Goal: Task Accomplishment & Management: Use online tool/utility

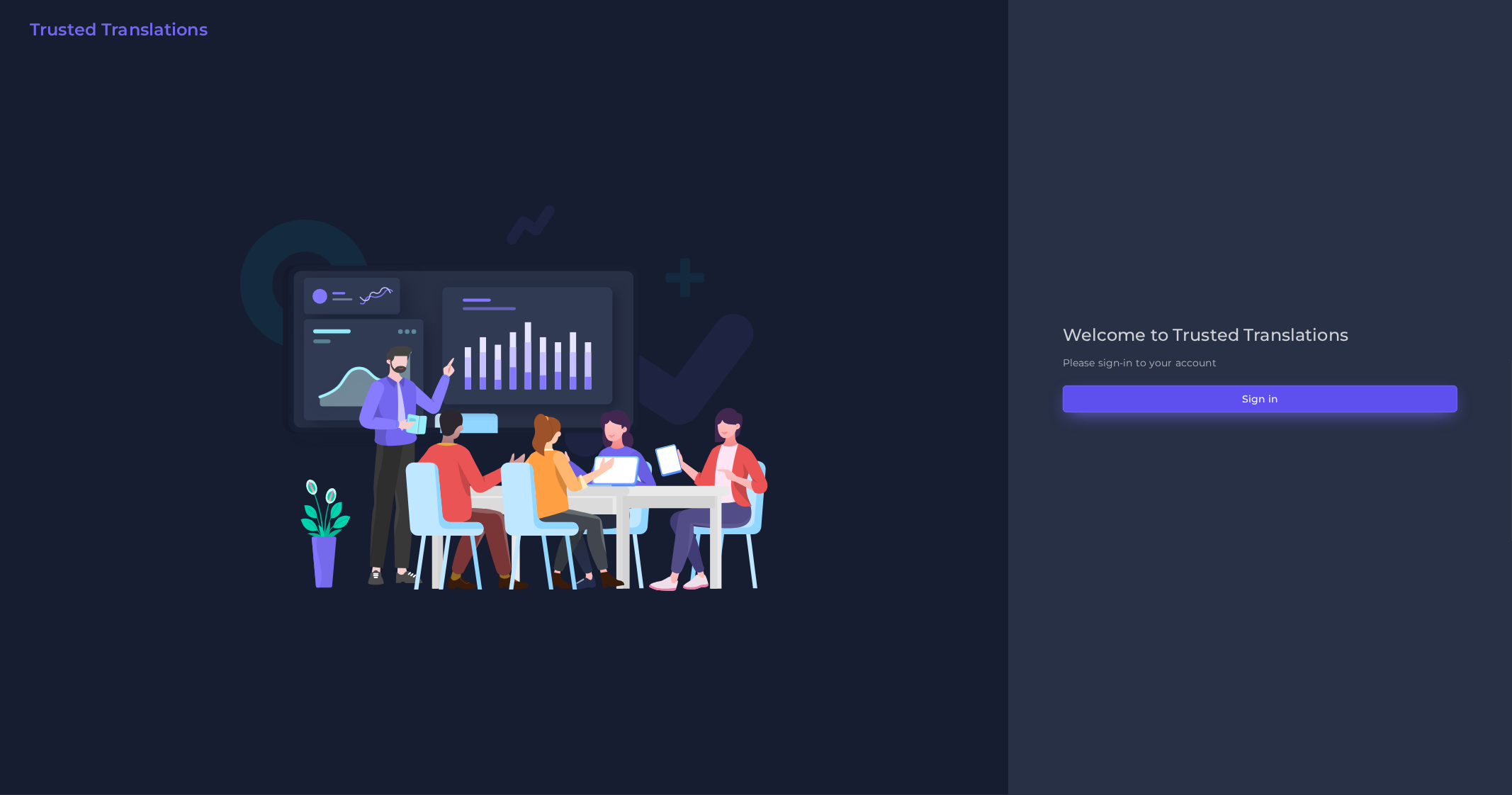
click at [1282, 400] on button "Sign in" at bounding box center [1260, 399] width 394 height 27
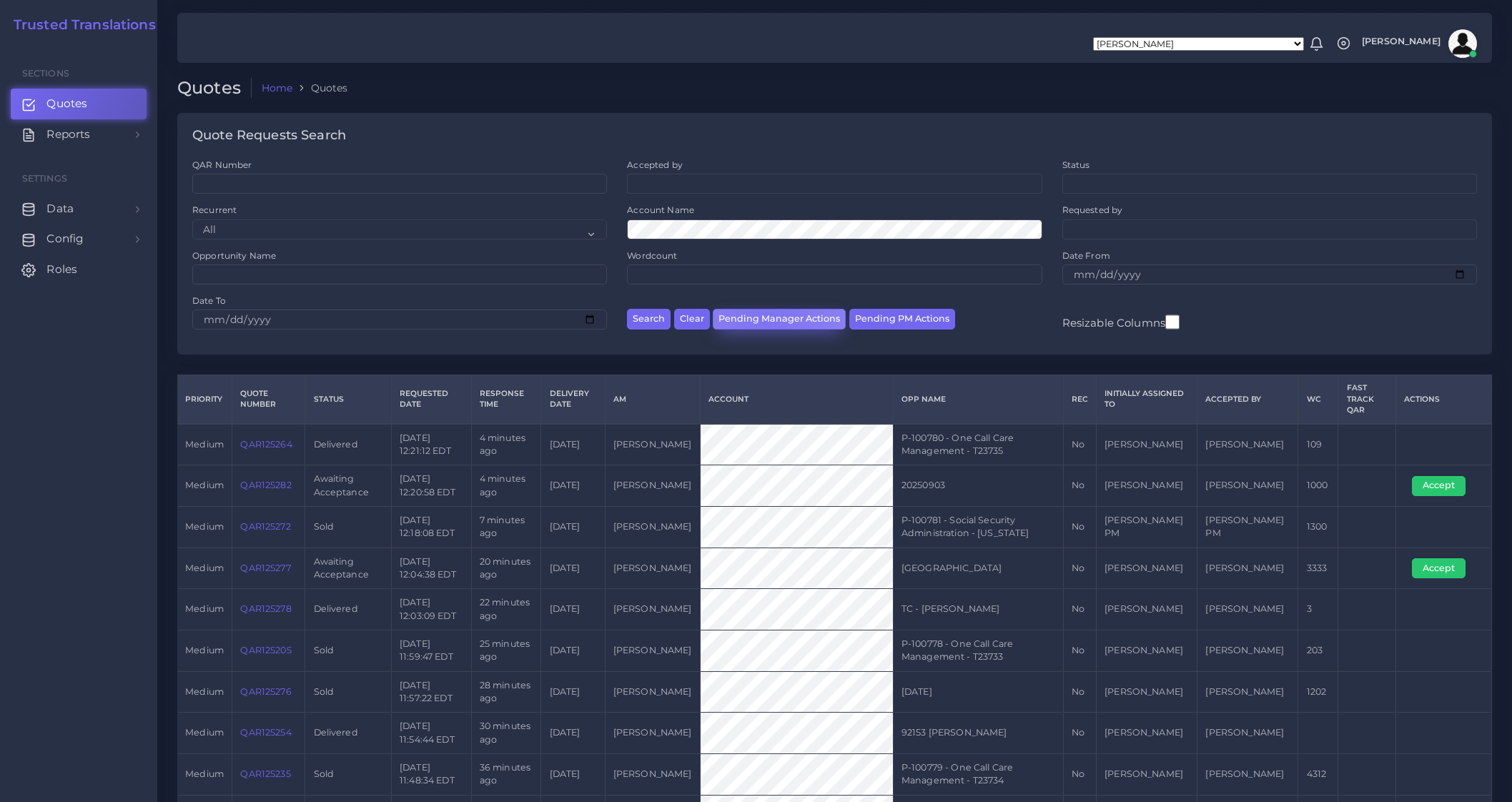
click at [766, 317] on button "Pending Manager Actions" at bounding box center [779, 319] width 133 height 21
select select "awaiting_manager_initial_review"
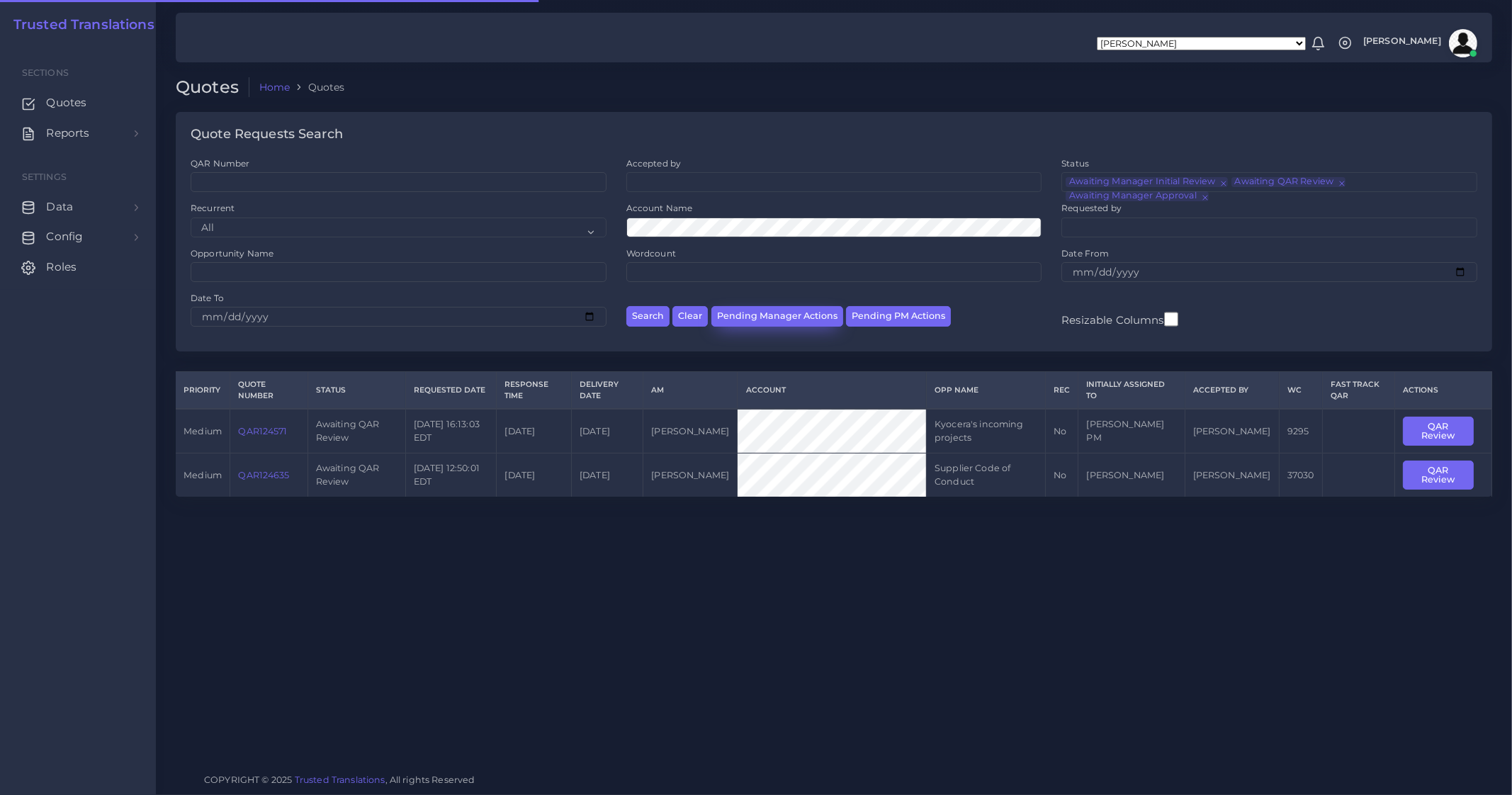
scroll to position [30, 0]
click at [259, 430] on link "QAR124571" at bounding box center [262, 430] width 49 height 10
click at [769, 320] on button "Pending Manager Actions" at bounding box center [777, 316] width 132 height 21
select select "awaiting_manager_initial_review"
click at [264, 436] on link "QAR124571" at bounding box center [262, 430] width 49 height 10
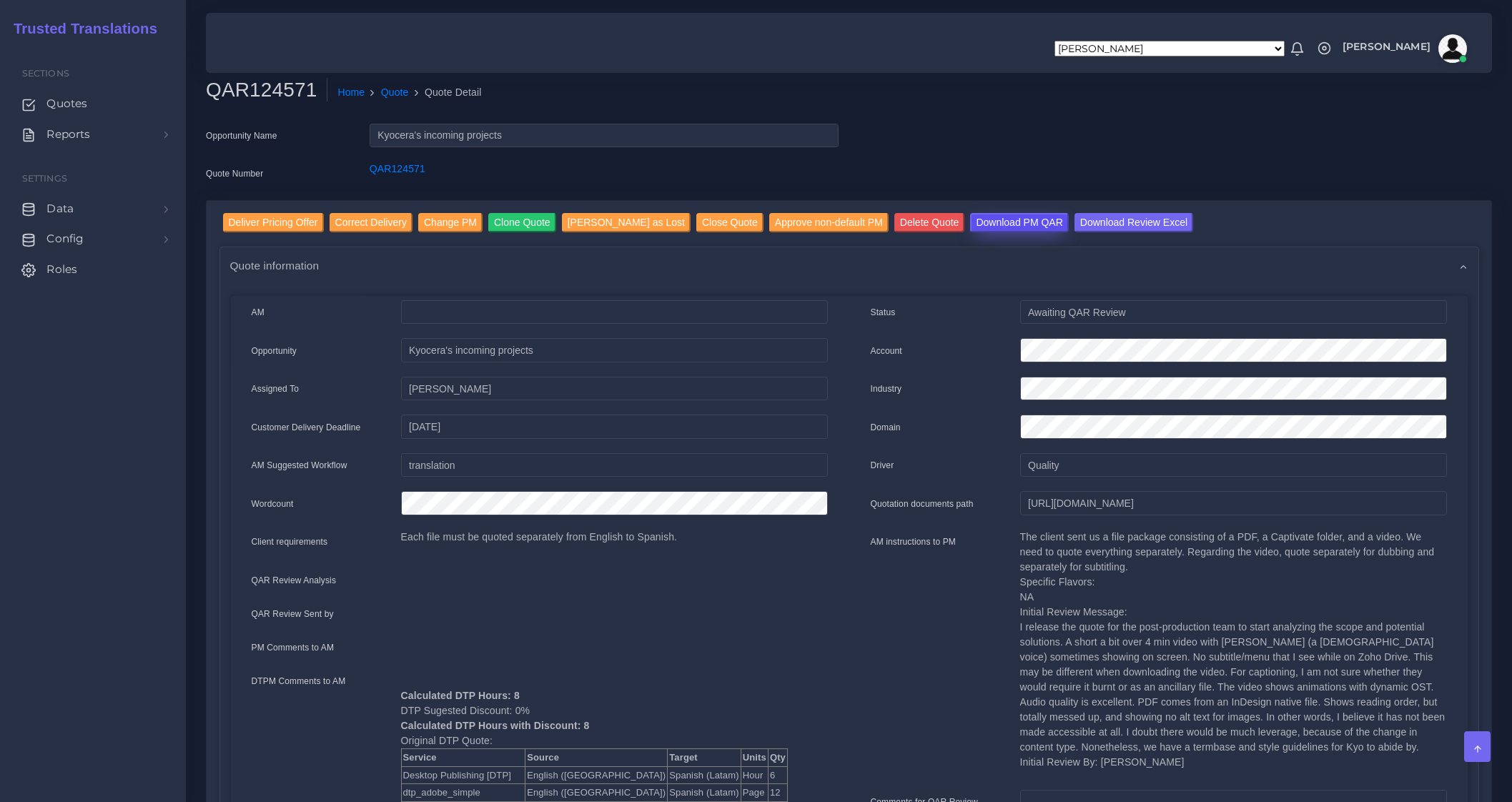
click at [976, 224] on input "Download PM QAR" at bounding box center [1019, 222] width 98 height 19
click at [1103, 222] on input "Download Review Excel" at bounding box center [1133, 222] width 118 height 19
drag, startPoint x: 1177, startPoint y: 610, endPoint x: 1037, endPoint y: 613, distance: 140.0
click at [1037, 613] on p "The client sent us a file package consisting of a PDF, a Captivate folder, and …" at bounding box center [1233, 650] width 427 height 240
click at [1169, 595] on p "The client sent us a file package consisting of a PDF, a Captivate folder, and …" at bounding box center [1233, 650] width 427 height 240
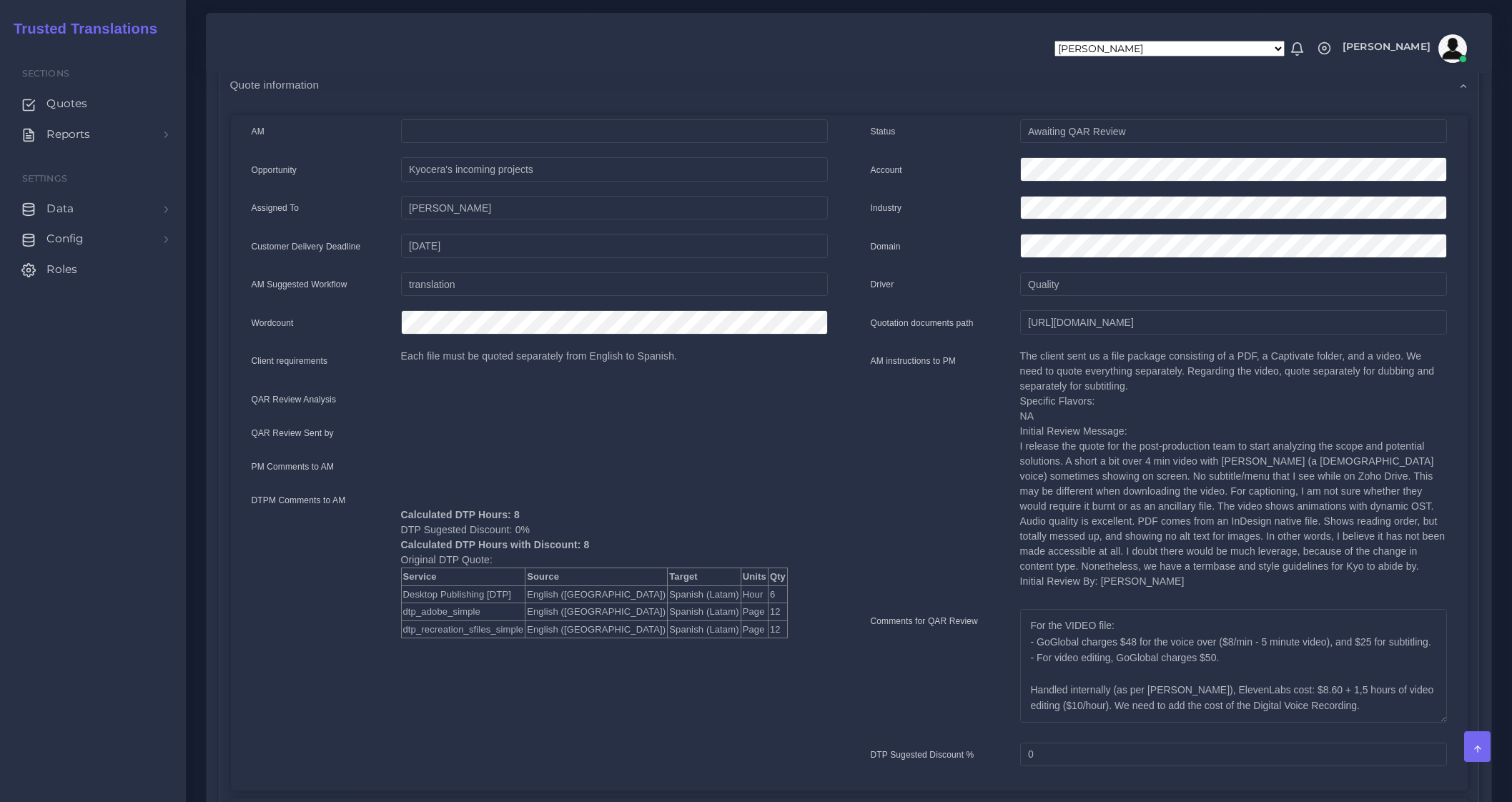
scroll to position [178, 0]
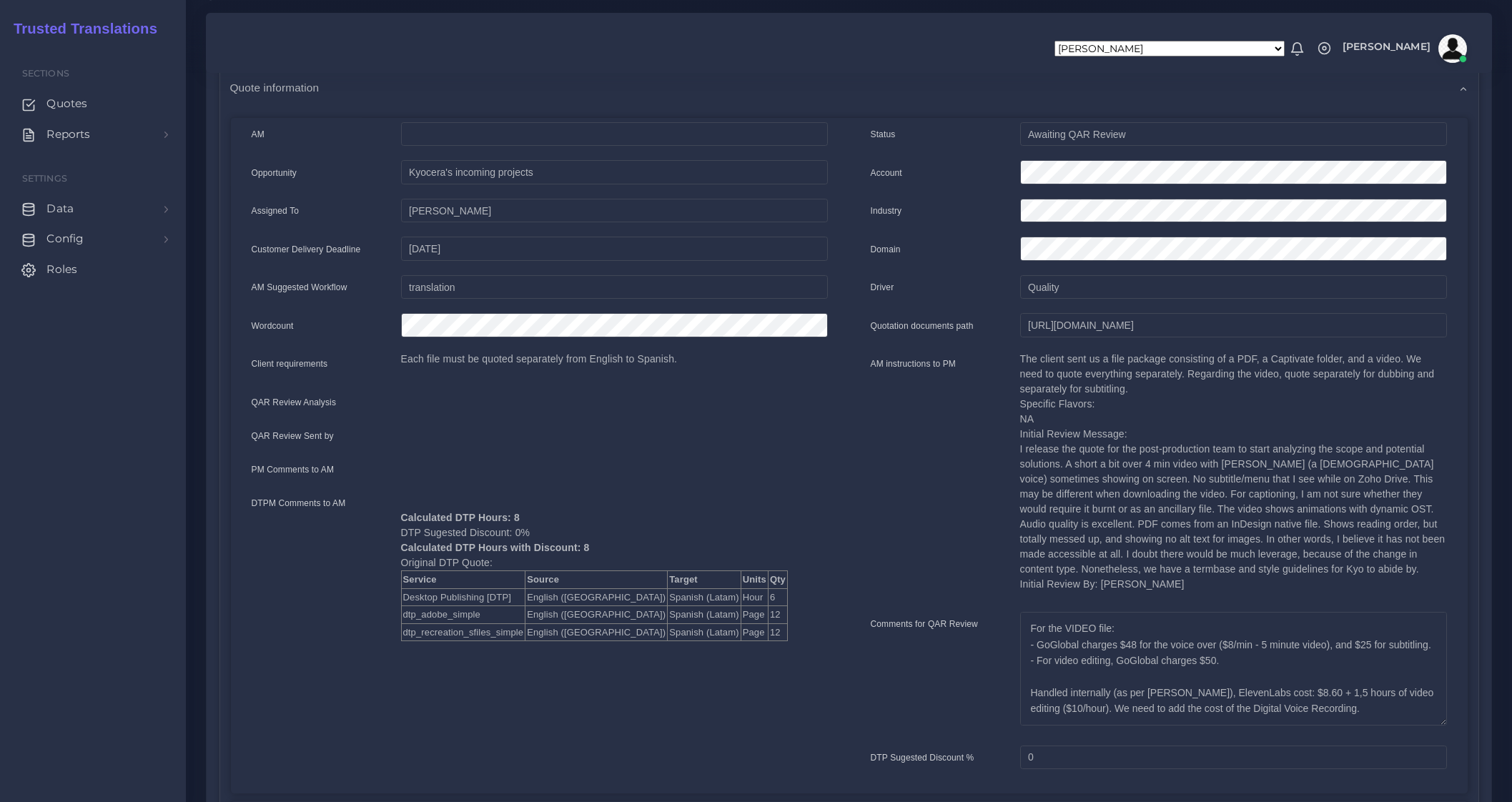
click at [454, 327] on div at bounding box center [615, 328] width 448 height 29
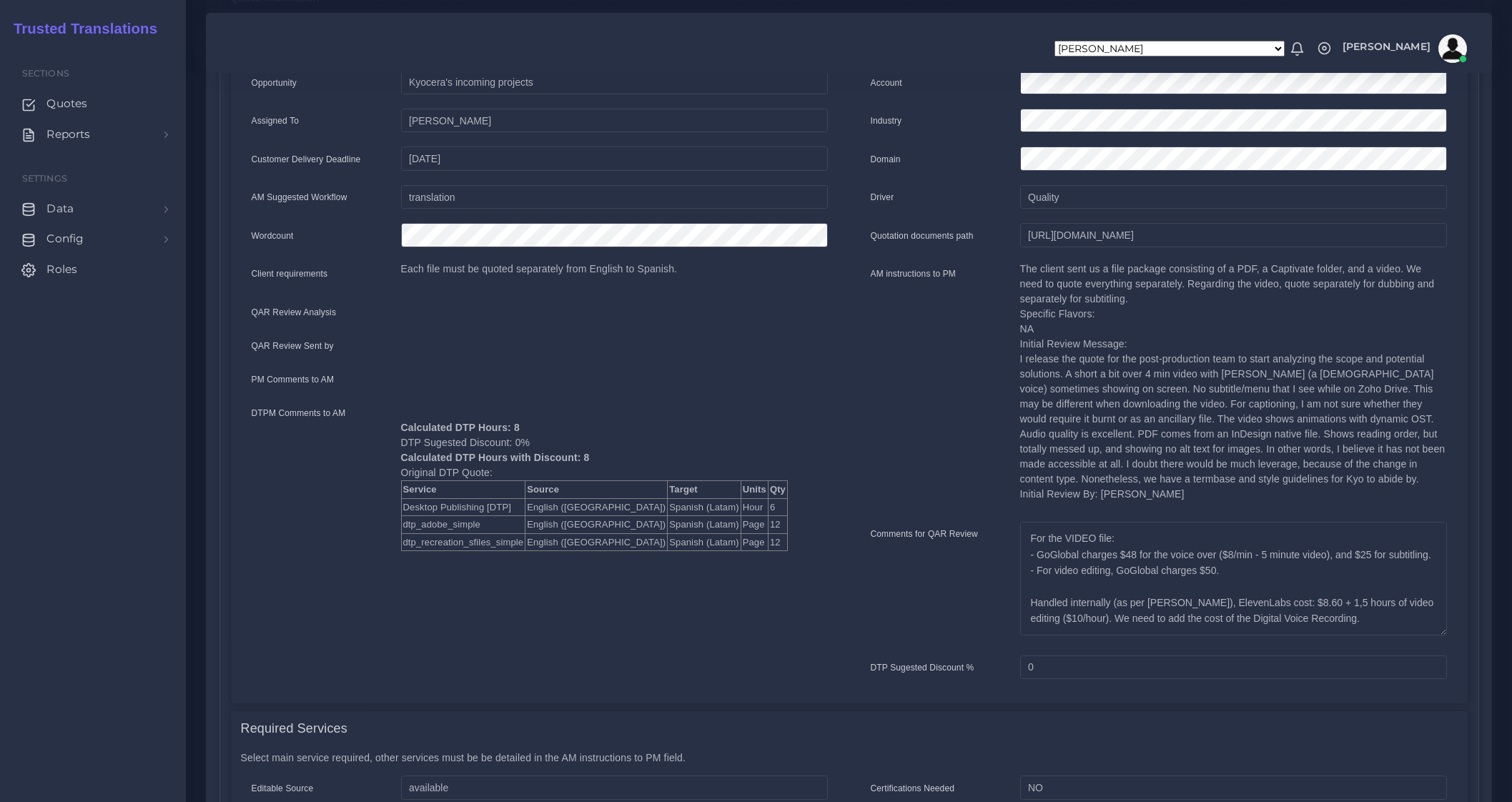
scroll to position [357, 0]
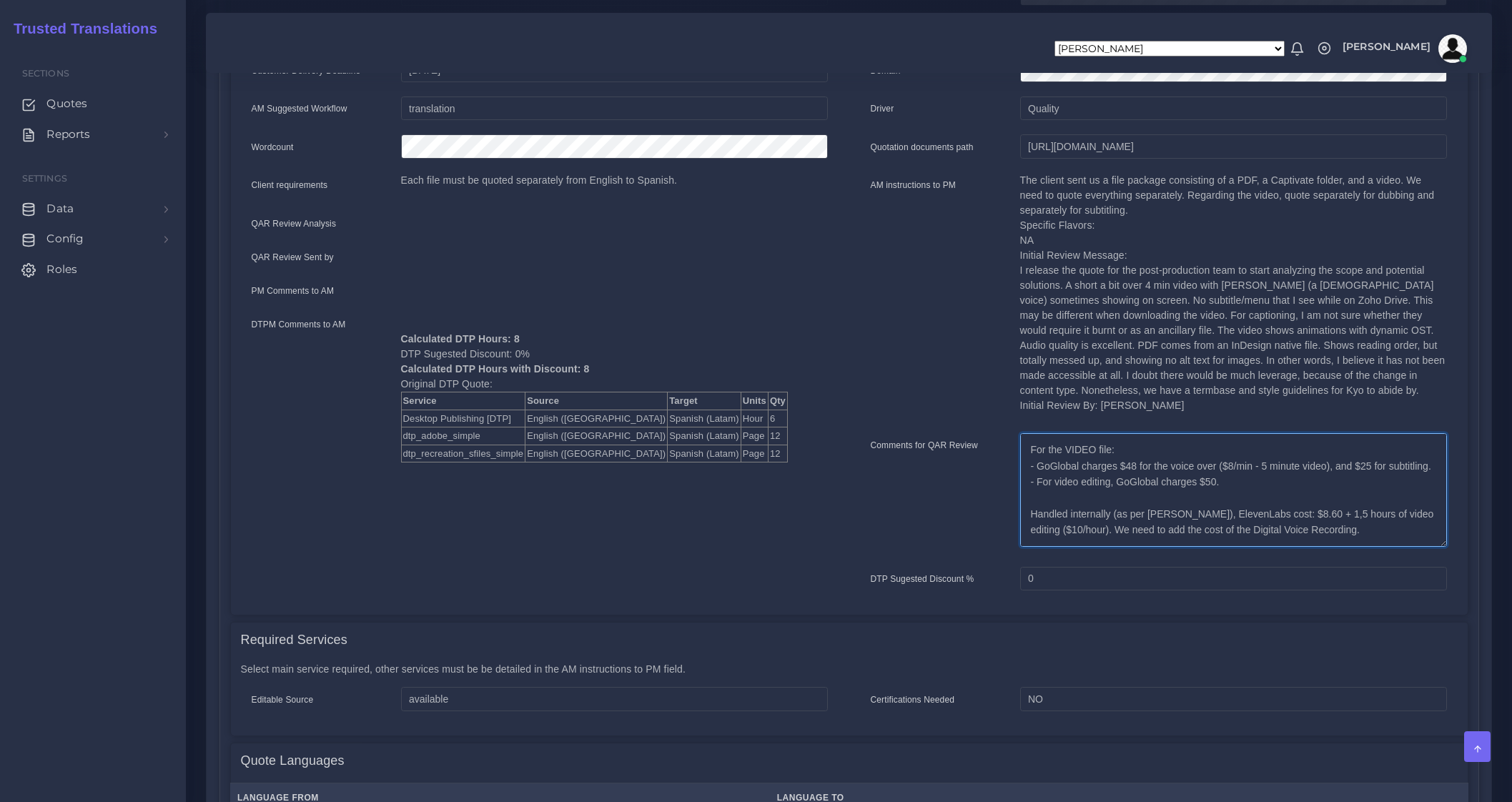
click at [1436, 539] on textarea "For the PDF, we quote recreation + FPE (the AM will try to retrieve native IND …" at bounding box center [1233, 490] width 427 height 114
drag, startPoint x: 1039, startPoint y: 454, endPoint x: 1330, endPoint y: 449, distance: 291.0
click at [1330, 449] on textarea "For the PDF, we quote recreation + FPE (the AM will try to retrieve native IND …" at bounding box center [1233, 490] width 427 height 114
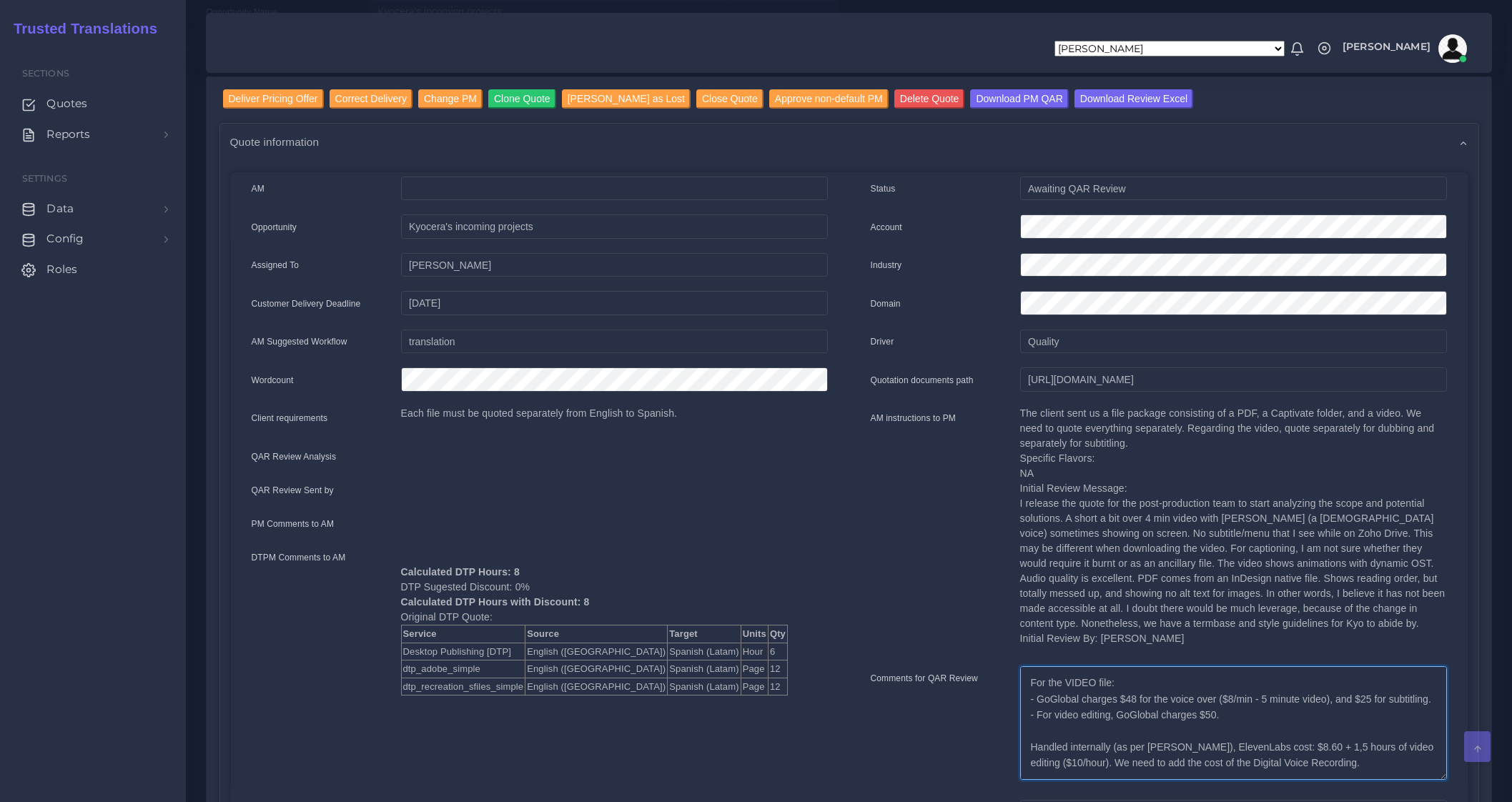
scroll to position [89, 0]
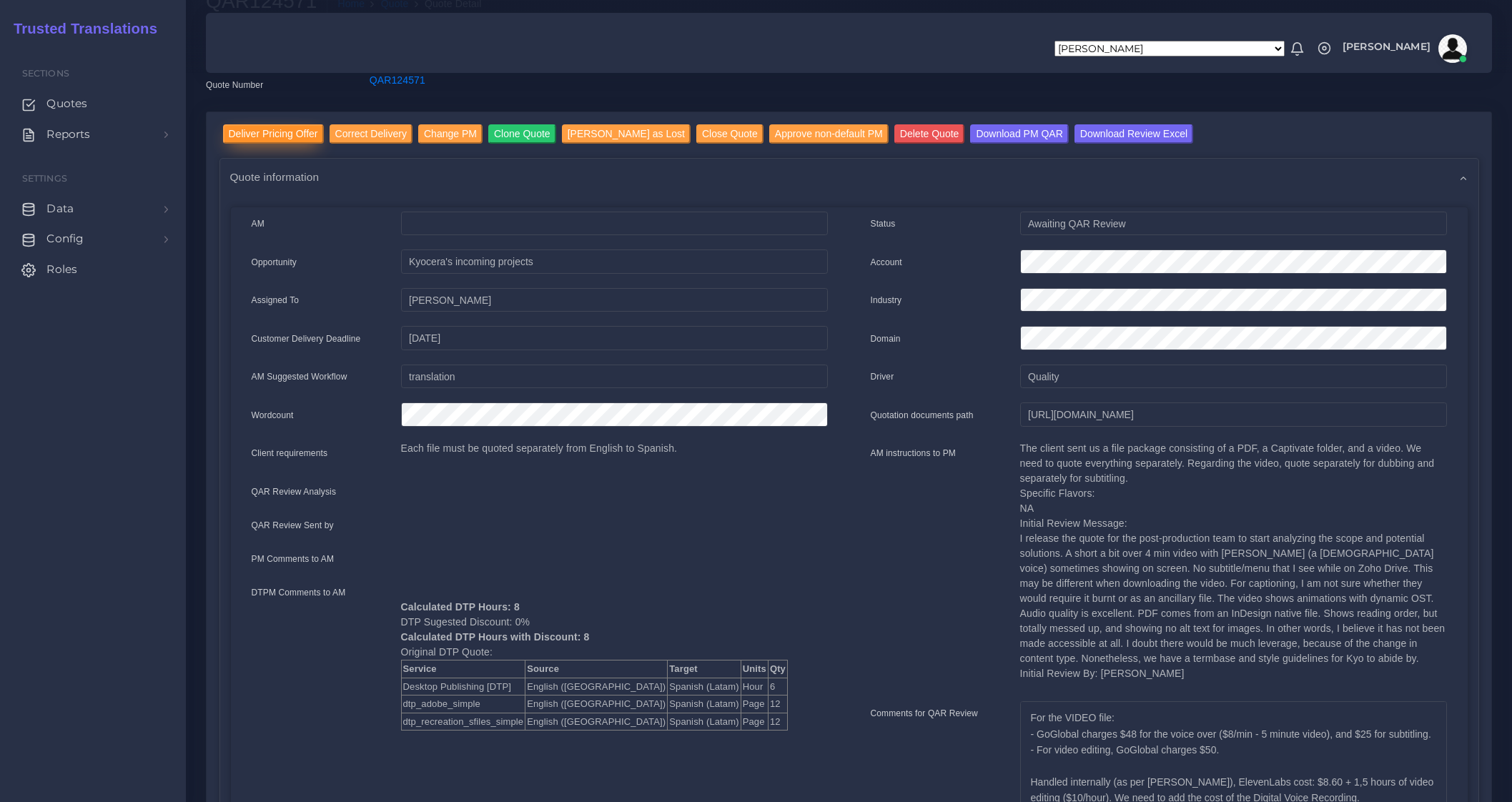
click at [280, 134] on input "Deliver Pricing Offer" at bounding box center [273, 134] width 101 height 19
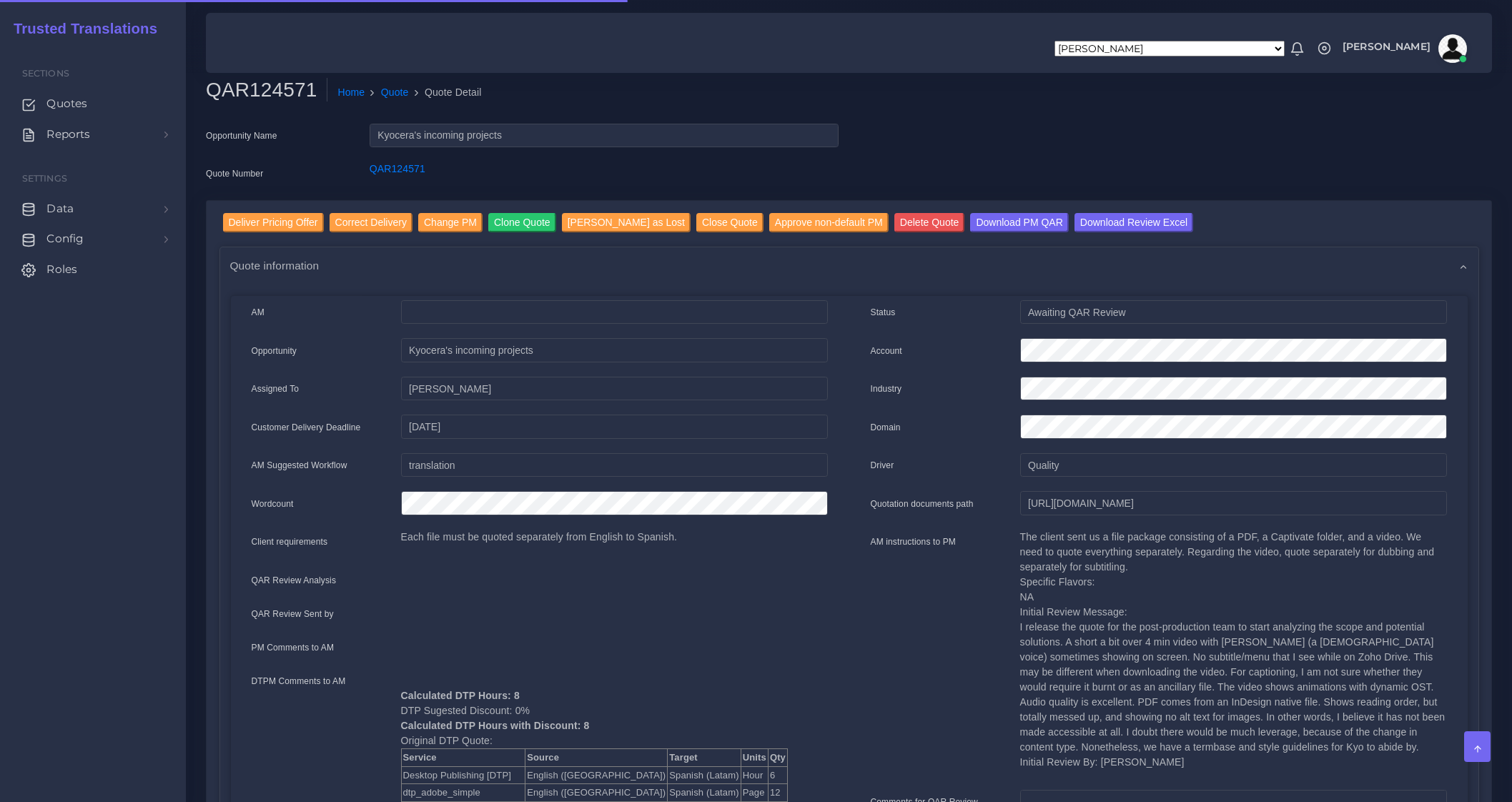
scroll to position [89, 0]
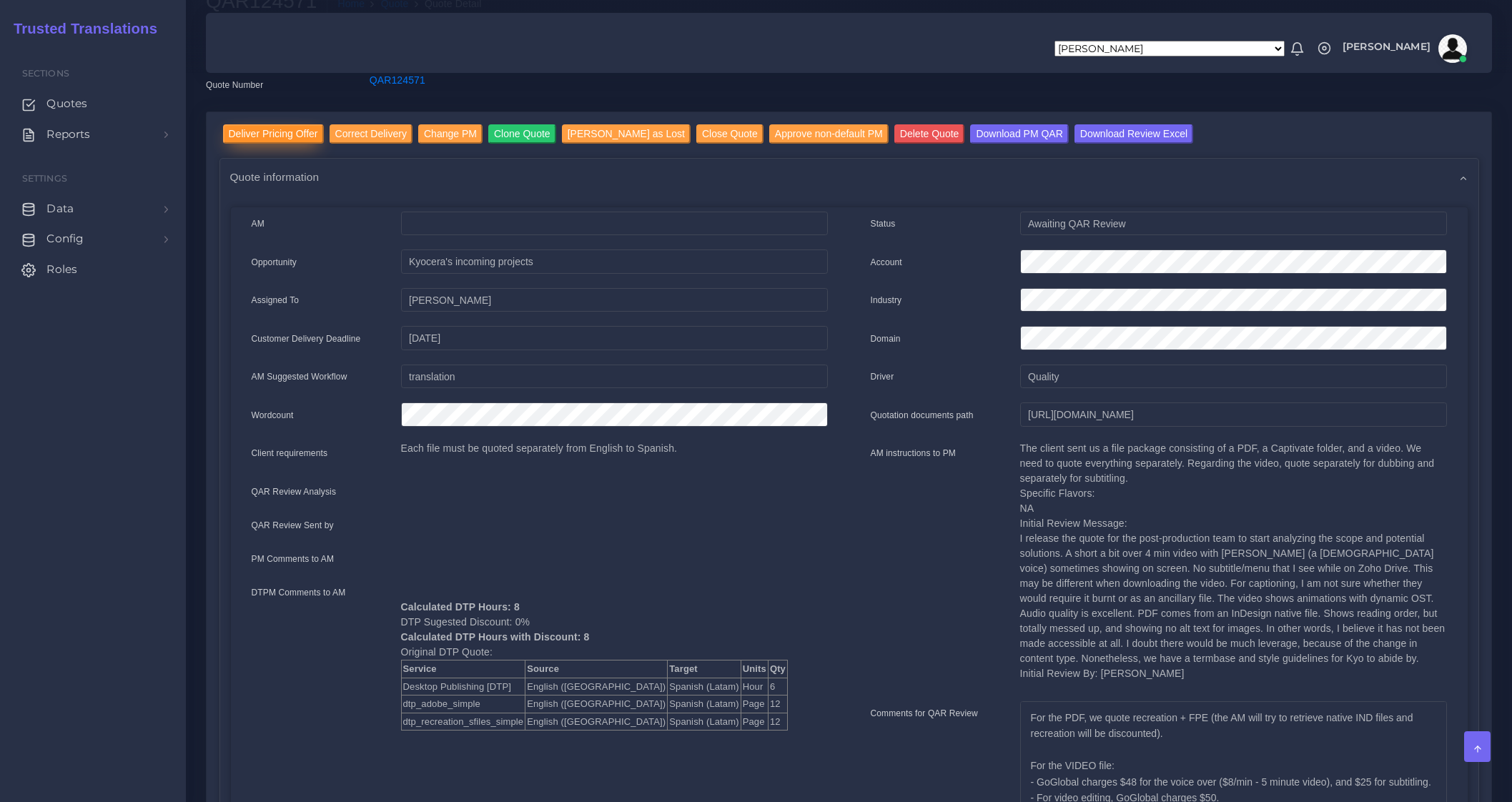
click at [297, 133] on input "Deliver Pricing Offer" at bounding box center [273, 134] width 101 height 19
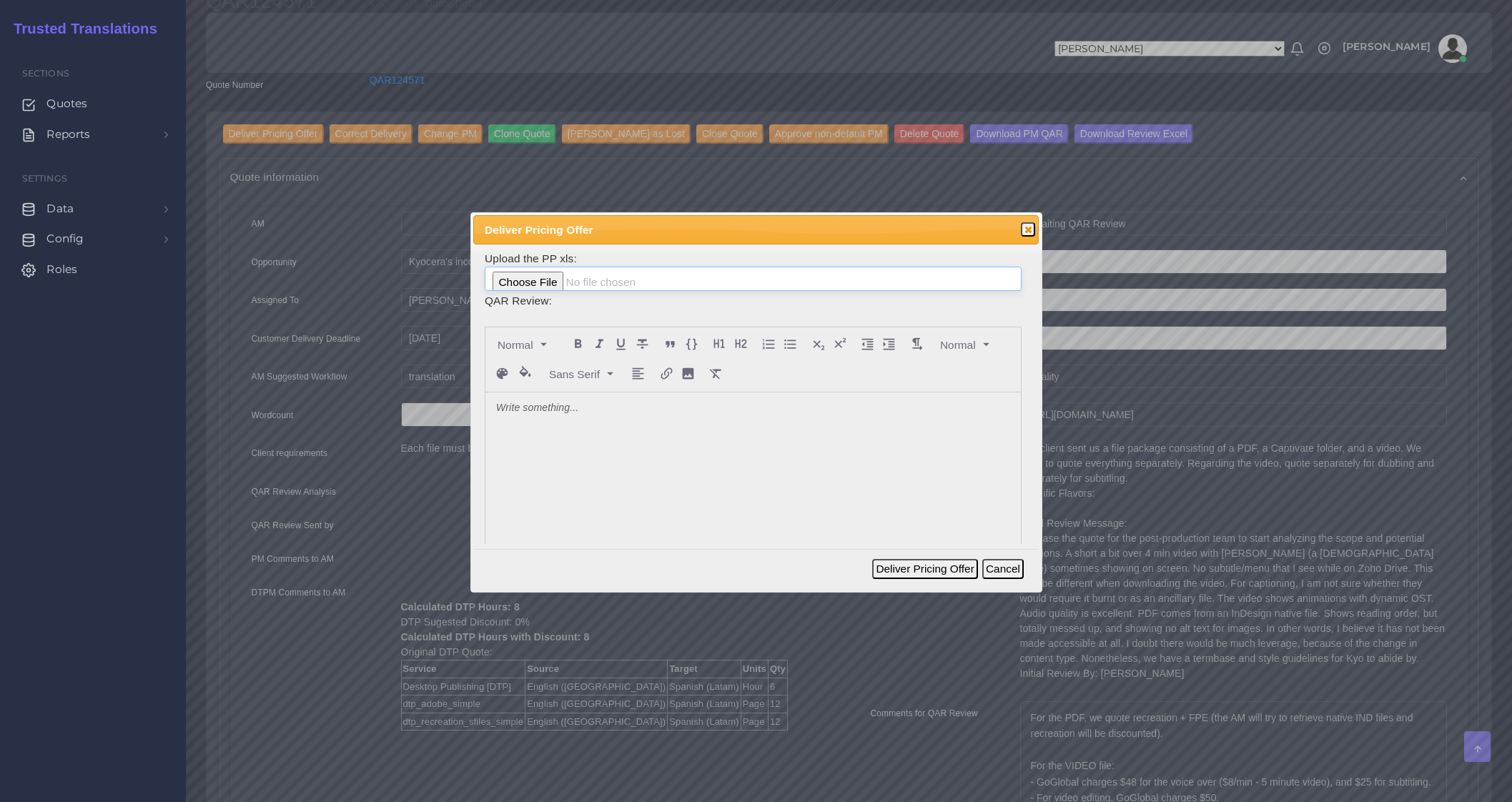
click at [540, 276] on input "file" at bounding box center [753, 279] width 537 height 24
type input "C:\fakepath\124571_KYOCERA_Document_Solutions_America__Inc._ToAM.xlsx"
click at [596, 416] on div at bounding box center [753, 498] width 536 height 213
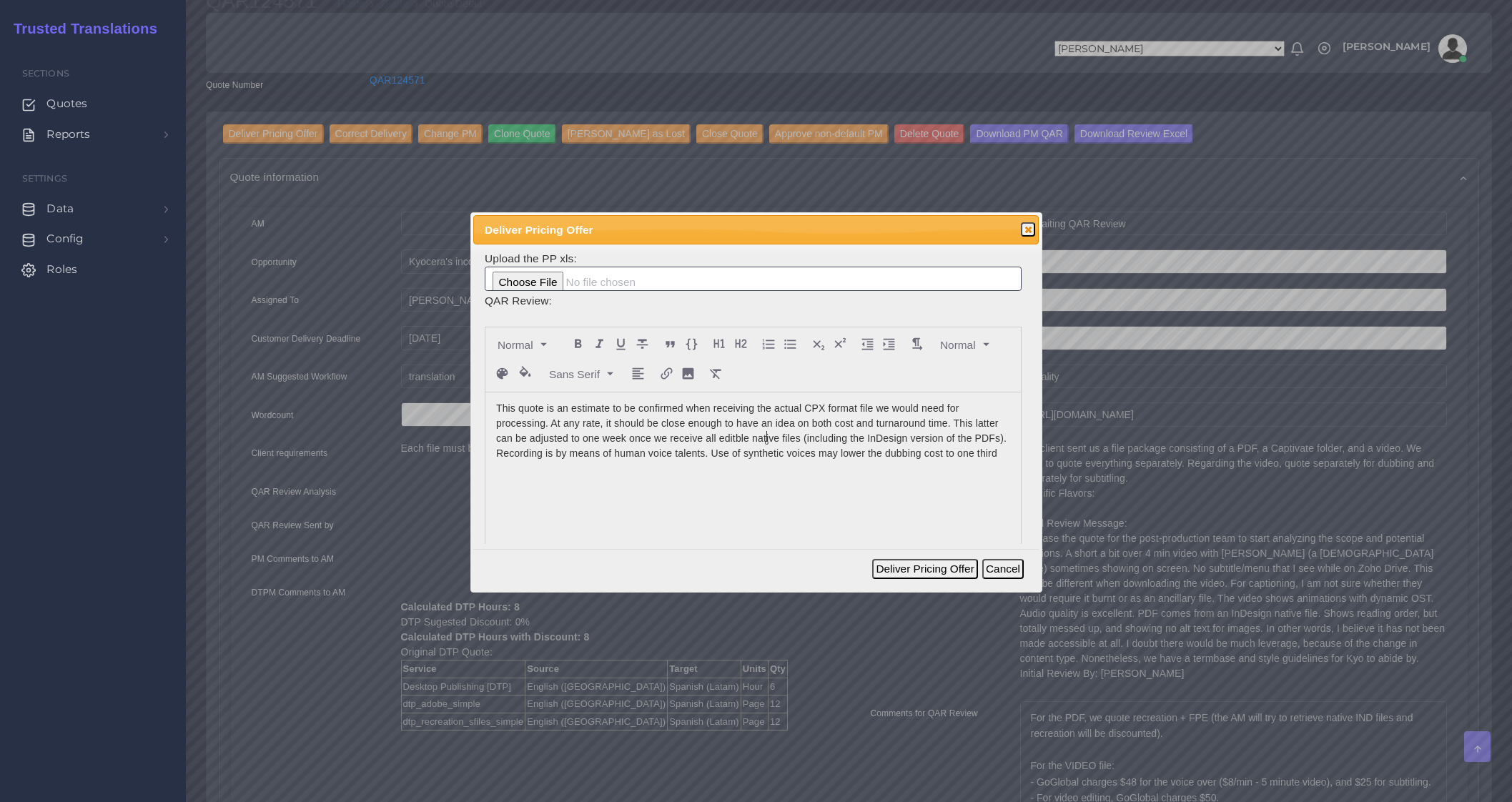
click at [766, 440] on p "This quote is an estimate to be confirmed when receiving the actual CPX format …" at bounding box center [753, 431] width 514 height 60
click at [0, 0] on lt-span "edit a ble" at bounding box center [0, 0] width 0 height 0
click at [604, 469] on p "This quote is an estimate to be confirmed when receiving the actual CPX format …" at bounding box center [753, 438] width 514 height 75
click at [911, 572] on button "Deliver Pricing Offer" at bounding box center [925, 568] width 105 height 20
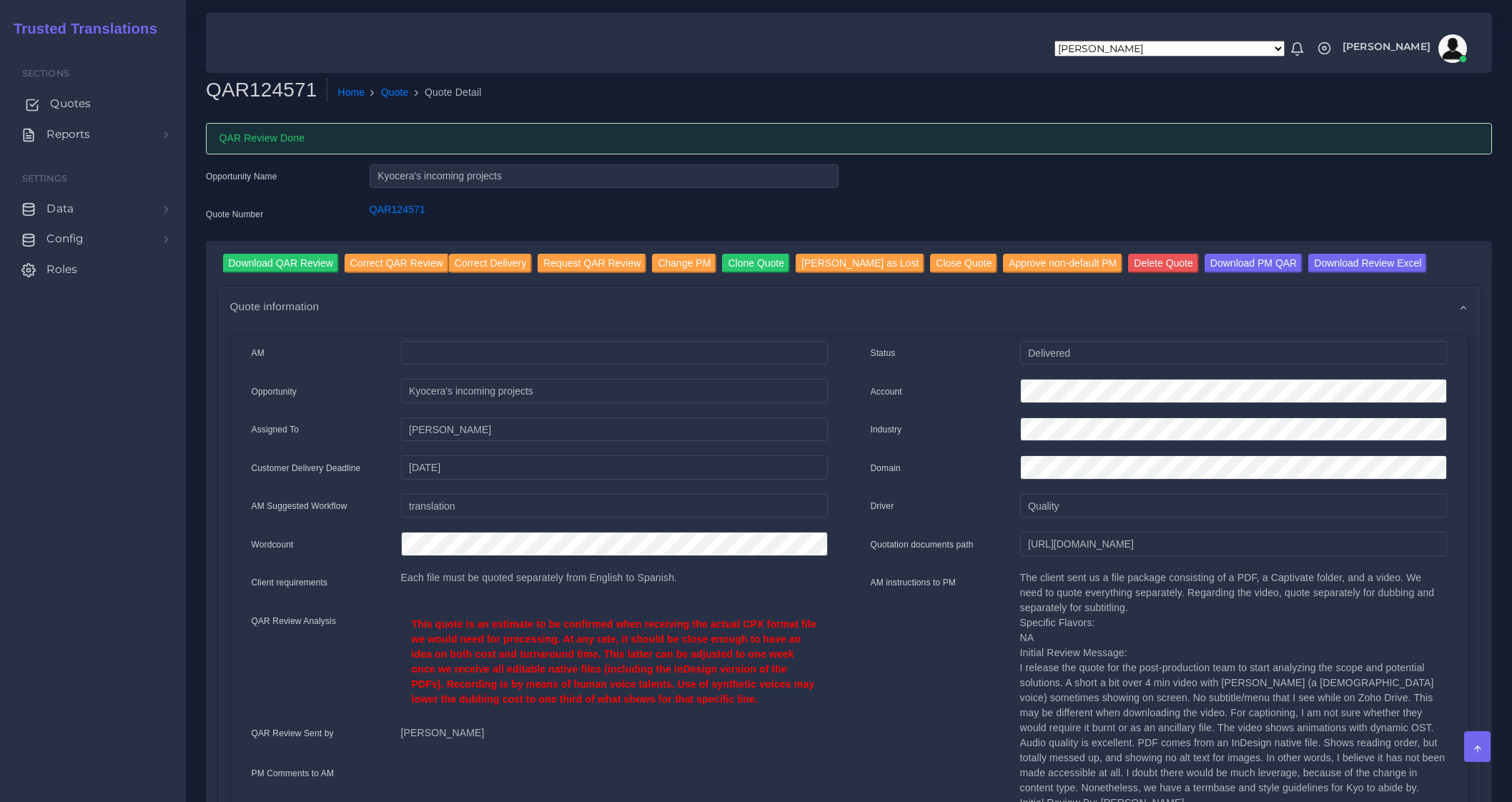
click at [60, 105] on span "Quotes" at bounding box center [70, 104] width 41 height 16
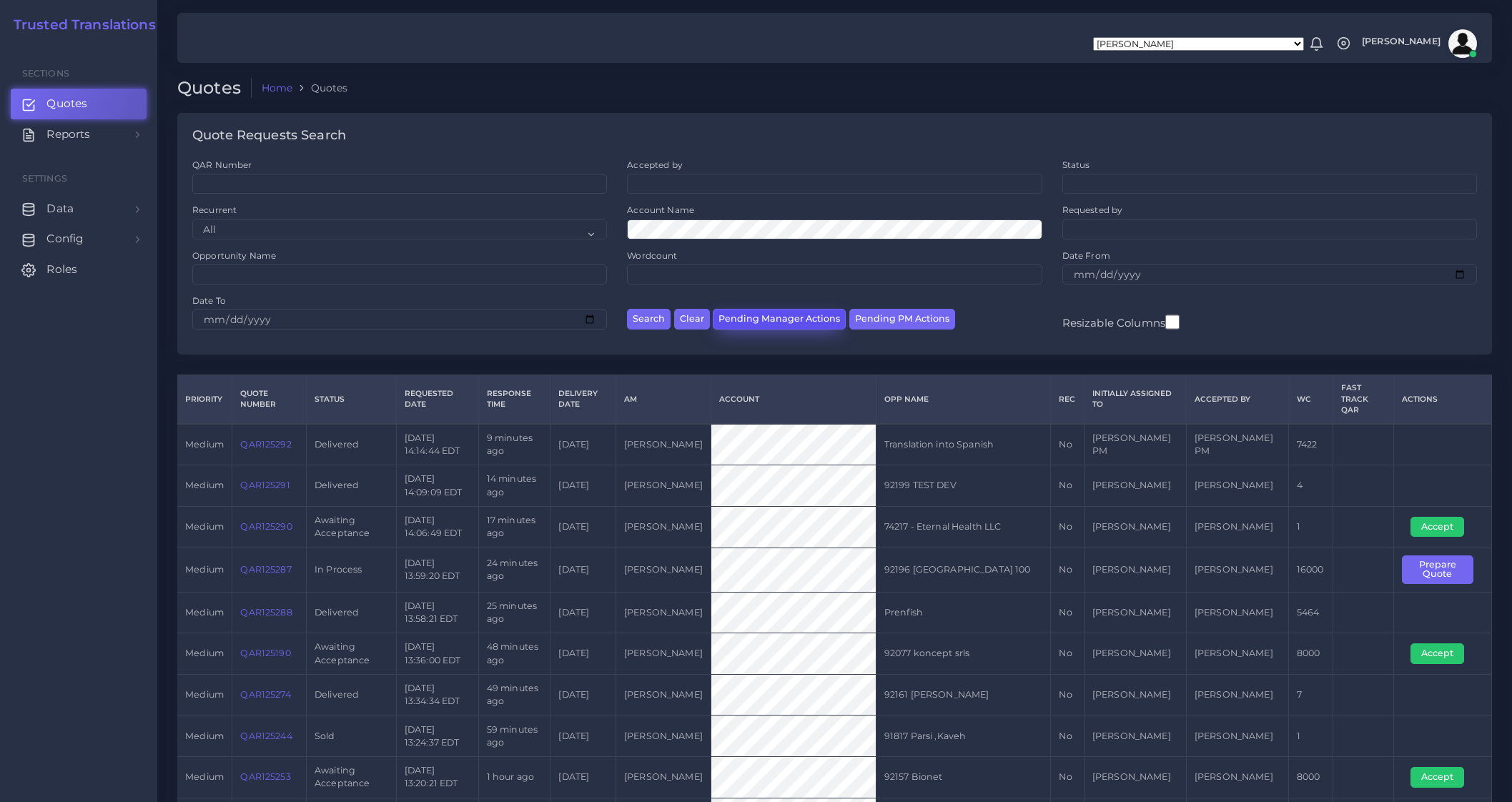
click at [801, 323] on button "Pending Manager Actions" at bounding box center [779, 319] width 133 height 21
select select "awaiting_manager_initial_review"
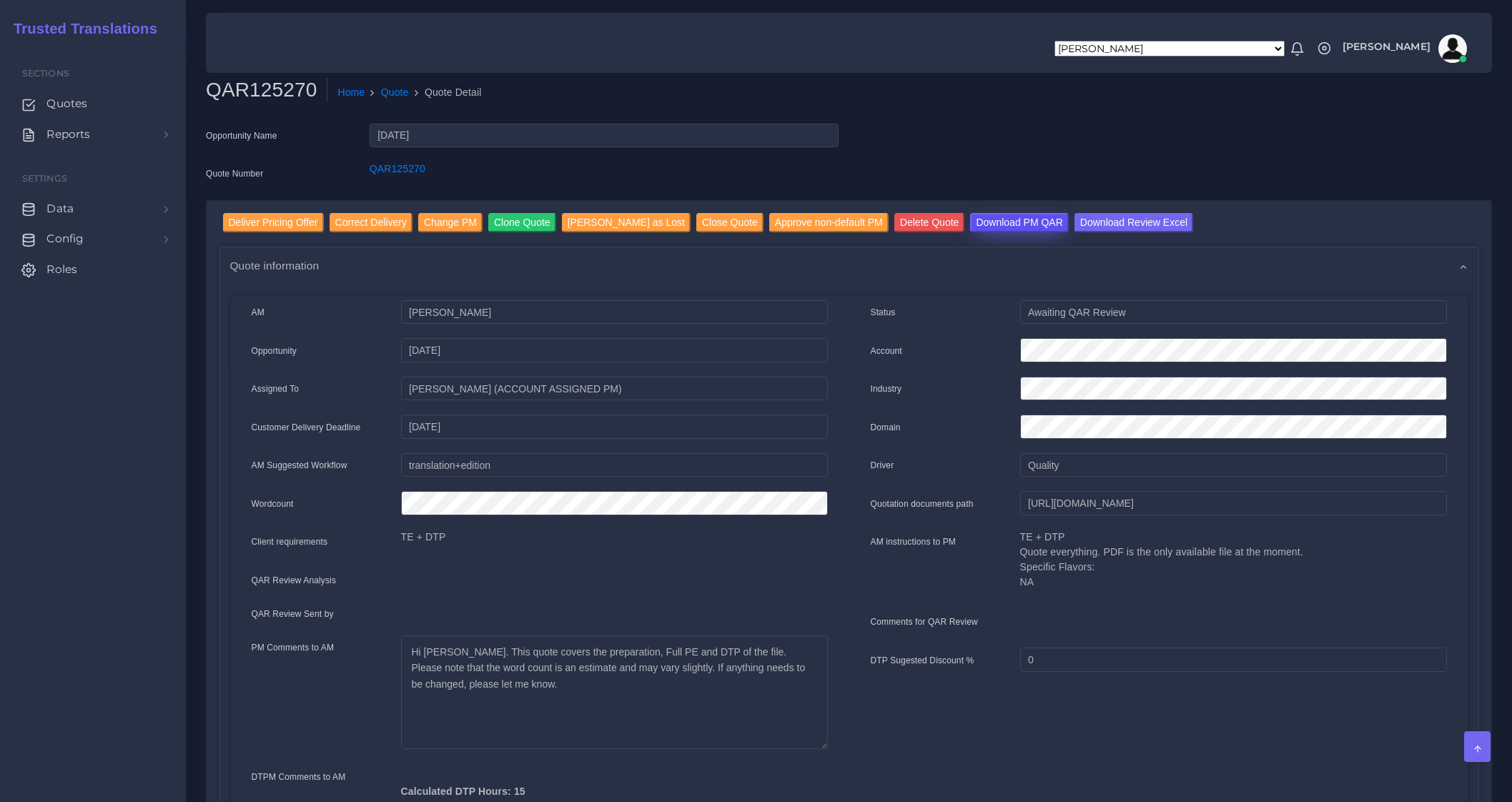
click at [1008, 222] on input "Download PM QAR" at bounding box center [1019, 222] width 98 height 19
click at [1097, 225] on input "Download Review Excel" at bounding box center [1133, 222] width 118 height 19
click at [287, 219] on input "Deliver Pricing Offer" at bounding box center [273, 222] width 101 height 19
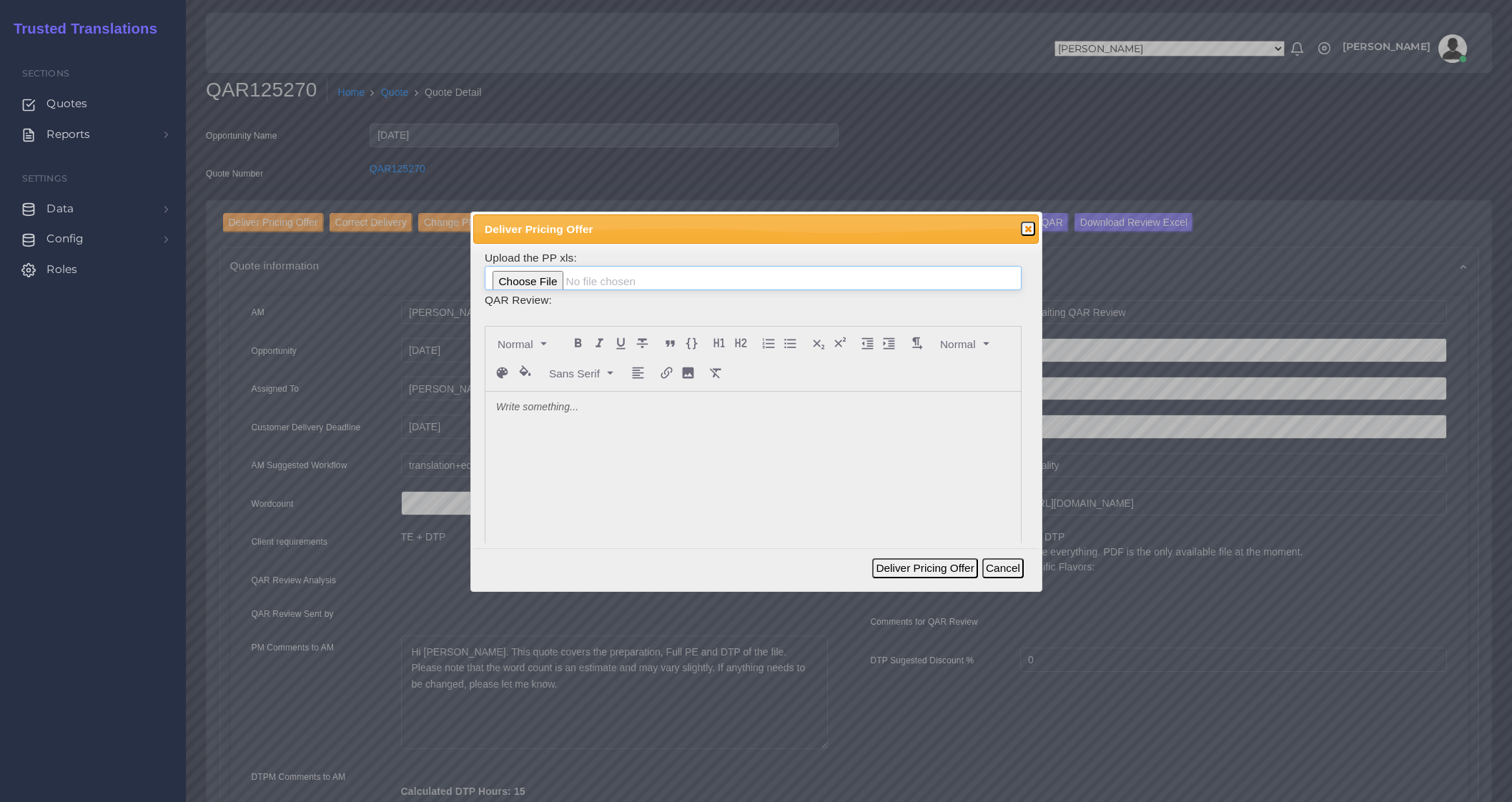
click at [531, 280] on input "file" at bounding box center [753, 278] width 537 height 24
type input "C:\fakepath\125270_IAMAW_ToAM.xlsx"
click at [661, 455] on div at bounding box center [753, 498] width 536 height 213
click at [909, 568] on button "Deliver Pricing Offer" at bounding box center [925, 568] width 105 height 20
